Goal: Task Accomplishment & Management: Use online tool/utility

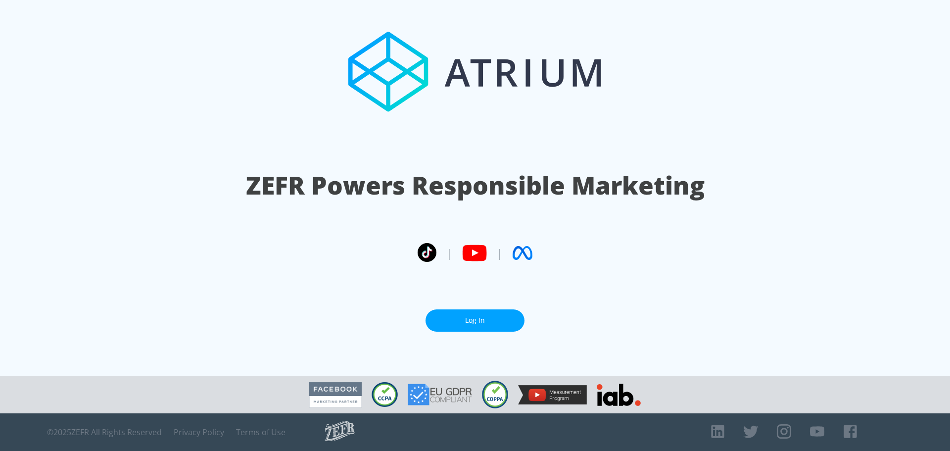
click at [451, 314] on link "Log In" at bounding box center [474, 320] width 99 height 22
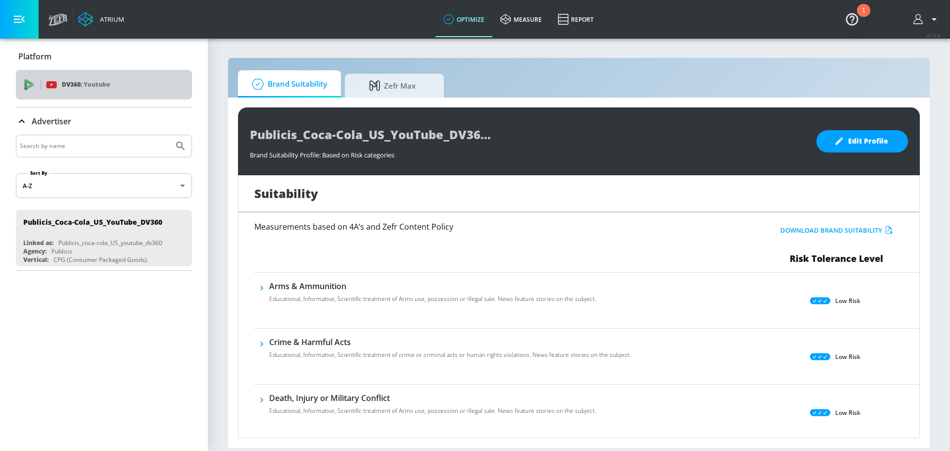
click at [102, 92] on div "DV360: Youtube" at bounding box center [104, 85] width 176 height 30
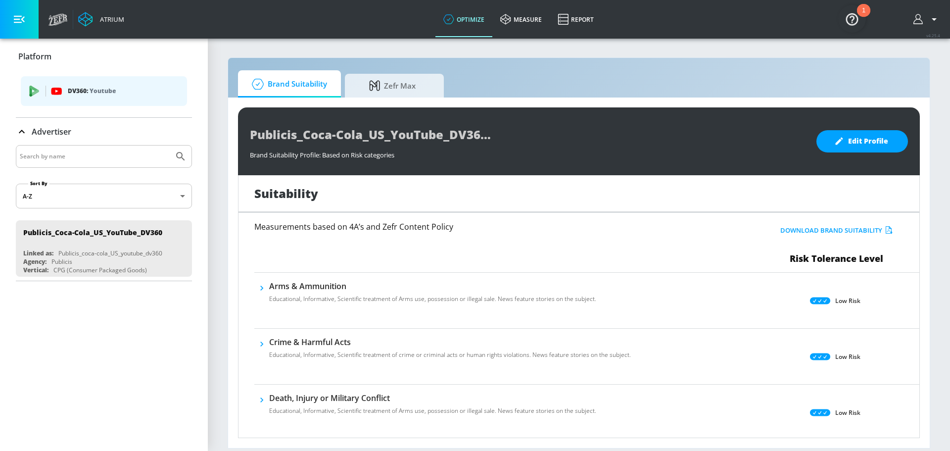
click at [18, 14] on icon "button" at bounding box center [19, 19] width 11 height 11
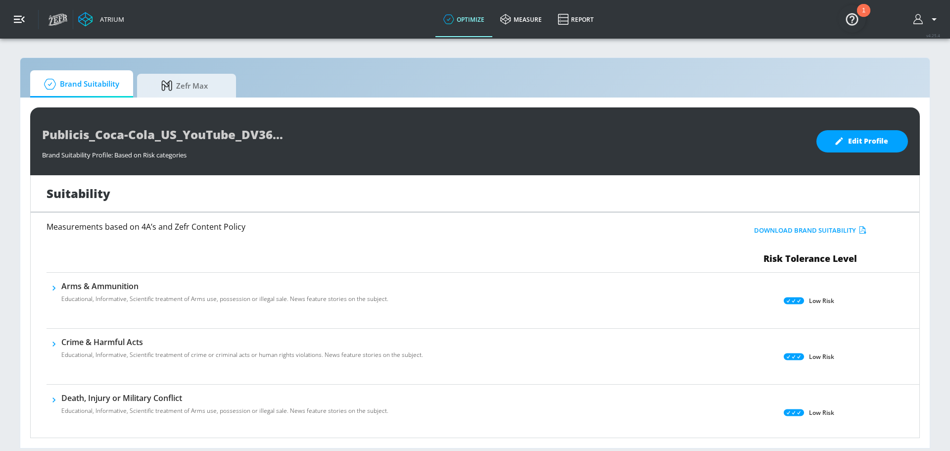
click at [16, 8] on button "button" at bounding box center [19, 19] width 39 height 39
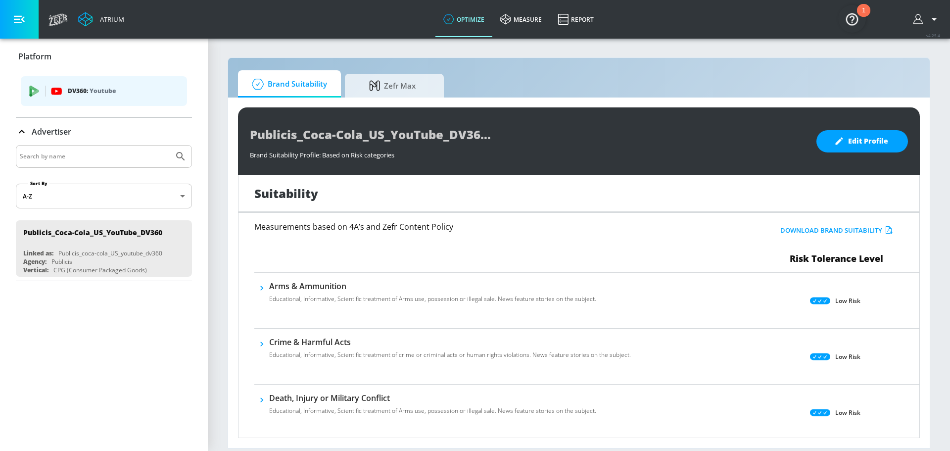
click at [109, 80] on div "DV360: Youtube" at bounding box center [104, 91] width 166 height 30
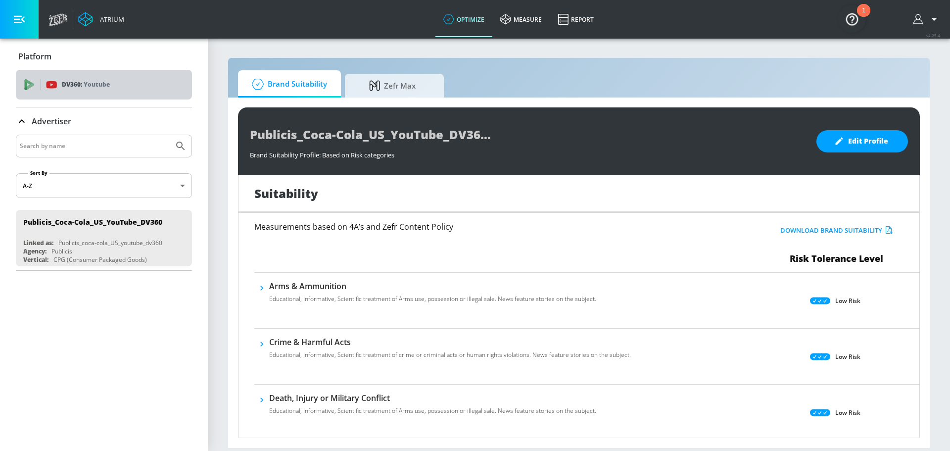
click at [110, 80] on p "Youtube" at bounding box center [97, 84] width 26 height 10
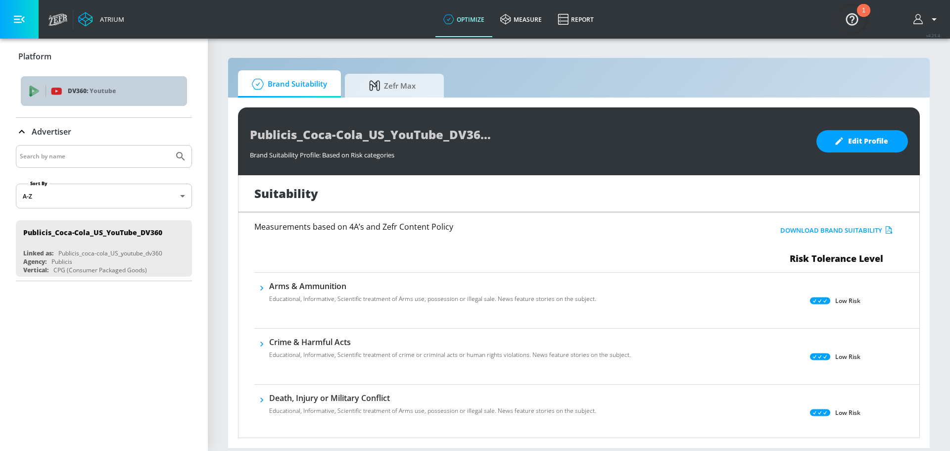
click at [38, 89] on icon "list of platforms" at bounding box center [34, 91] width 11 height 11
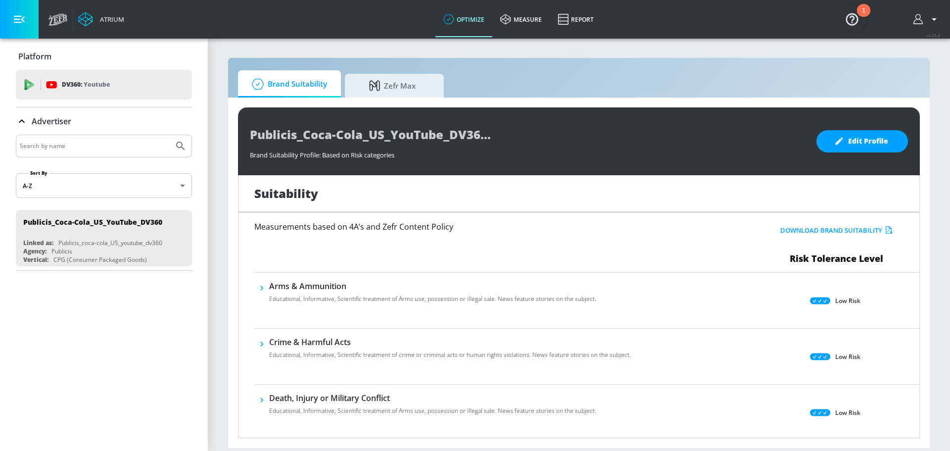
click at [914, 21] on icon "button" at bounding box center [917, 19] width 9 height 10
click at [571, 19] on div at bounding box center [475, 225] width 950 height 451
click at [578, 22] on link "Report" at bounding box center [576, 19] width 52 height 36
click at [581, 20] on link "Report" at bounding box center [576, 19] width 52 height 36
